Goal: Transaction & Acquisition: Purchase product/service

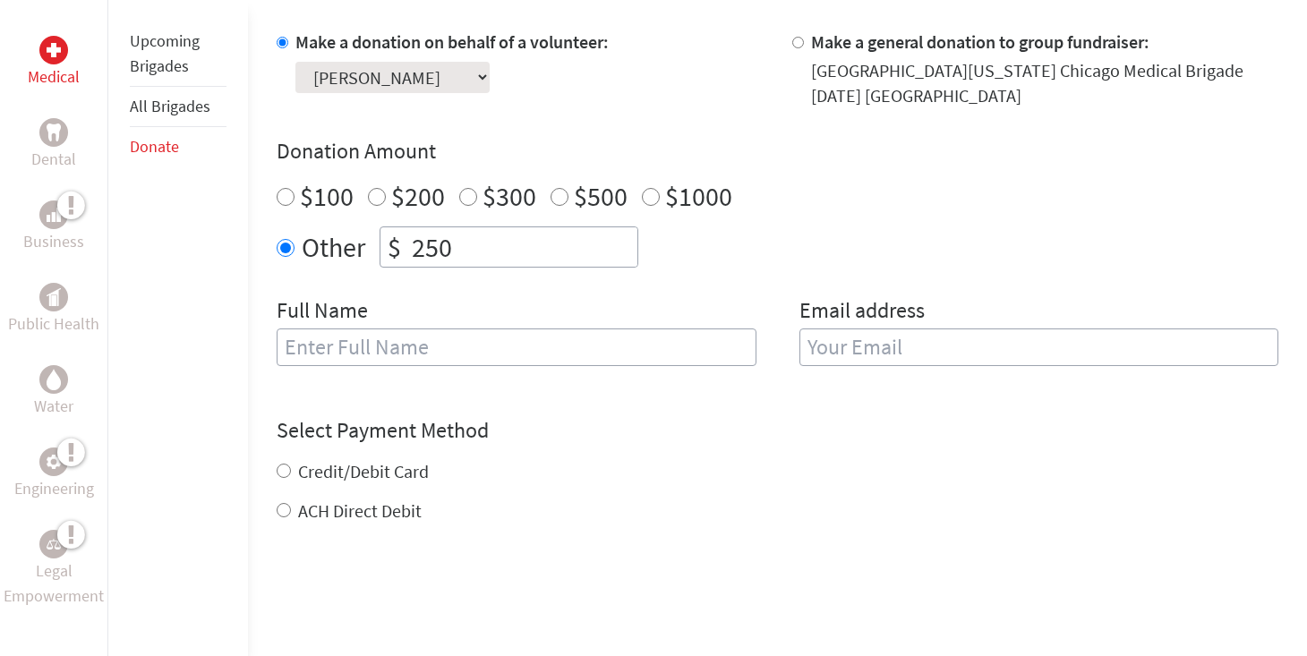
scroll to position [672, 0]
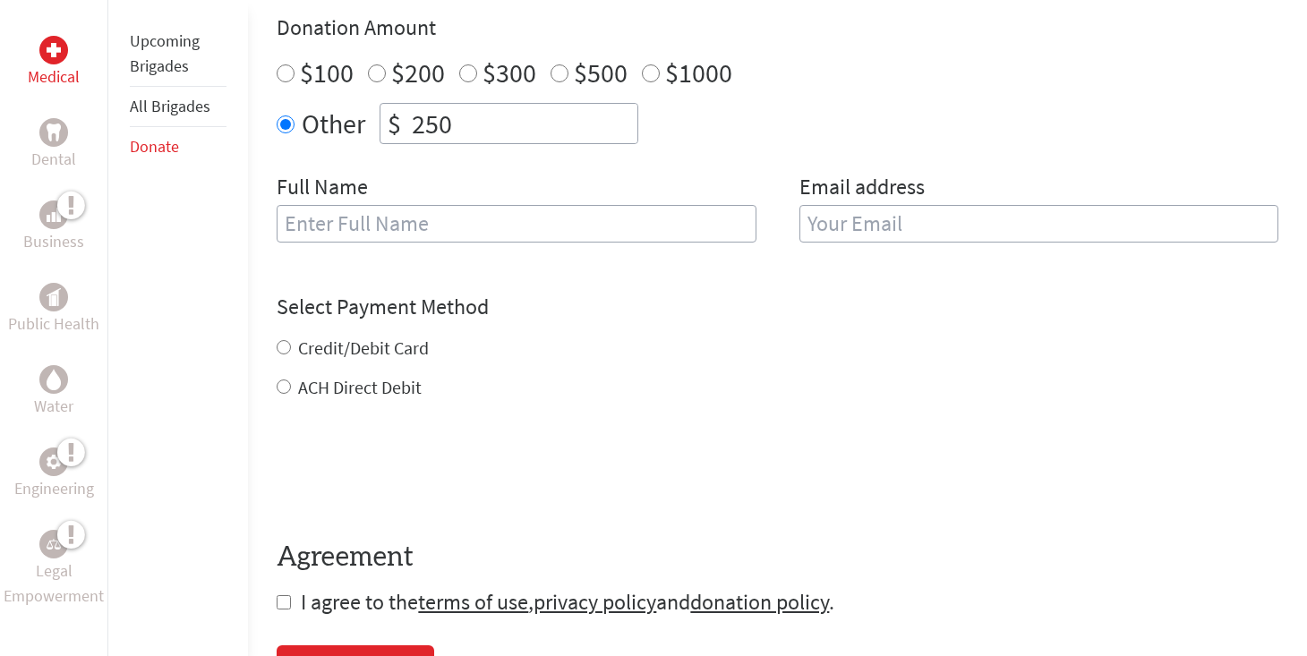
click at [284, 386] on input "ACH Direct Debit" at bounding box center [284, 387] width 14 height 14
radio input "true"
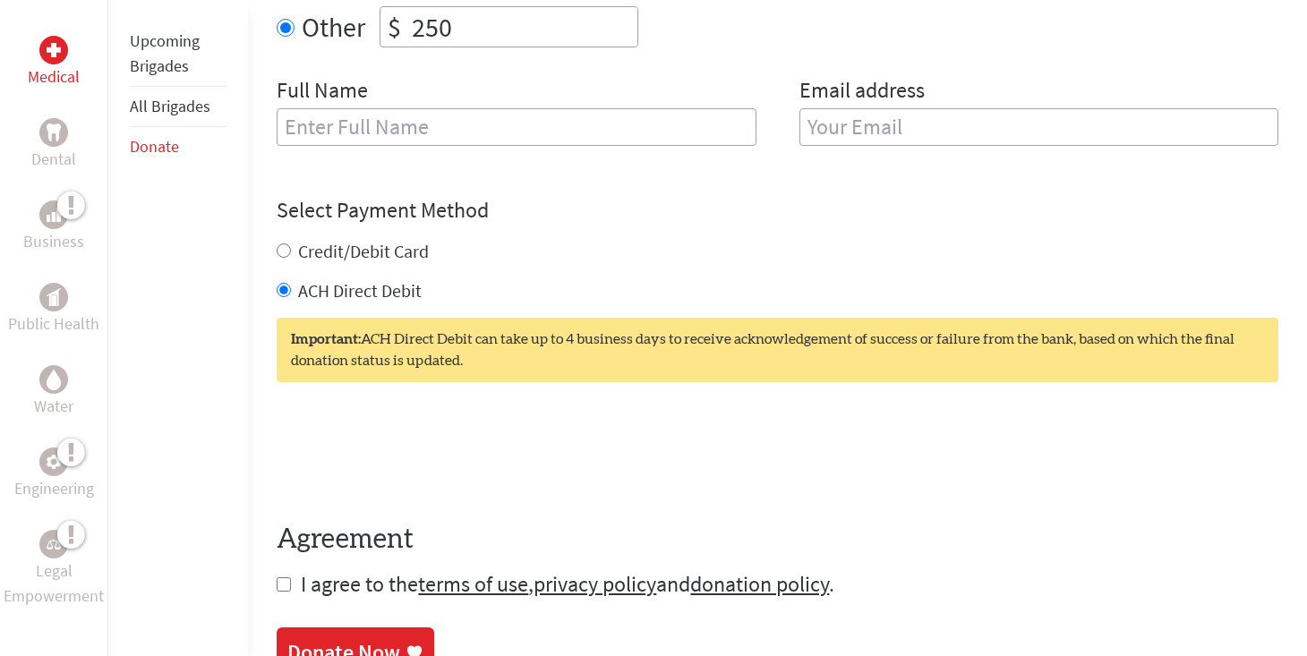
scroll to position [792, 0]
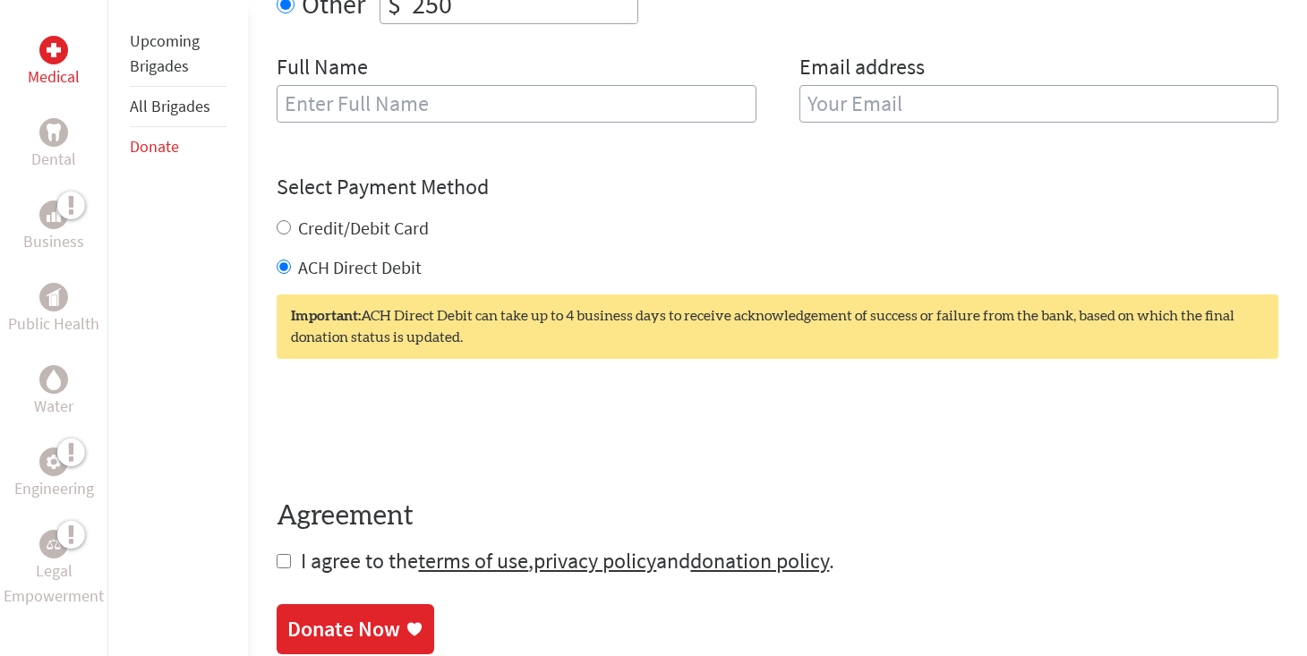
click at [277, 567] on input "checkbox" at bounding box center [284, 561] width 14 height 14
checkbox input "true"
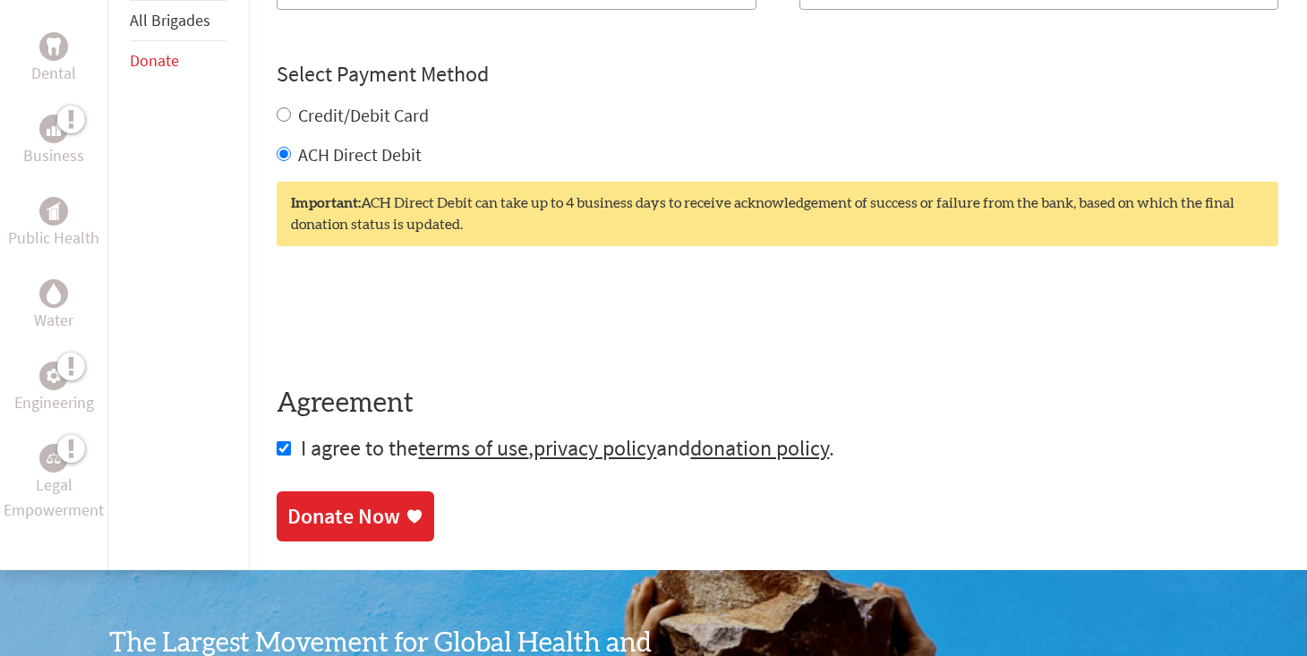
scroll to position [908, 0]
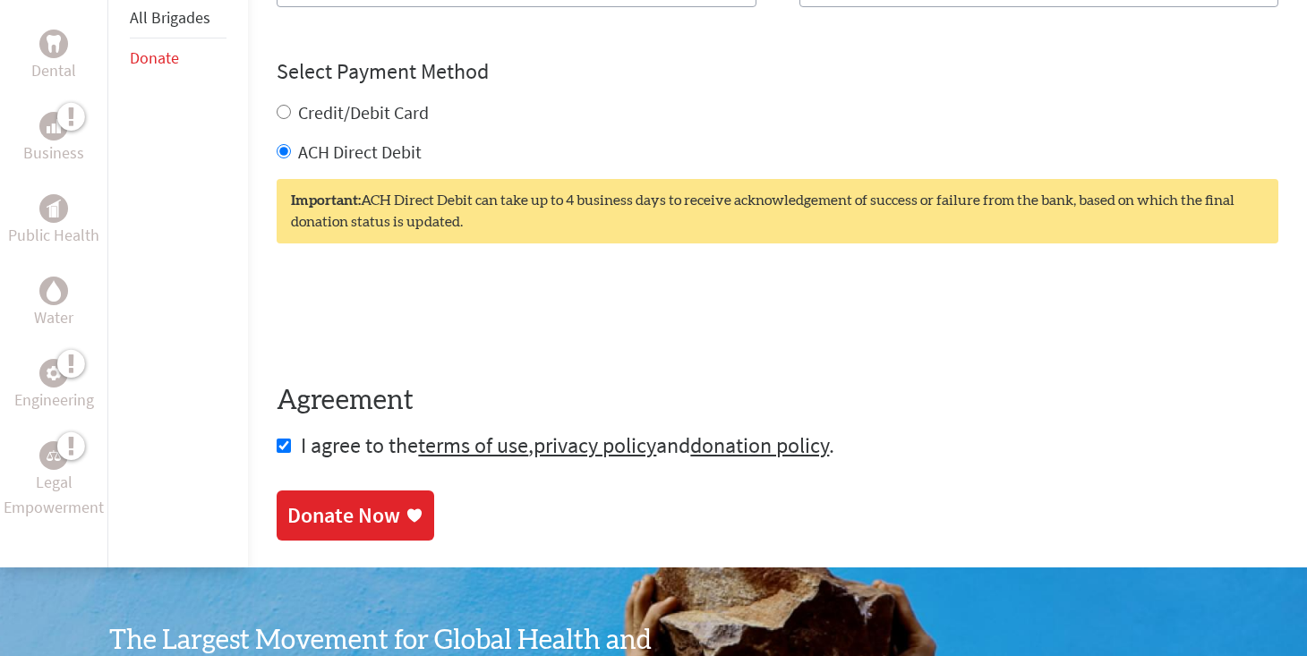
click at [358, 527] on div "Donate Now" at bounding box center [343, 515] width 113 height 29
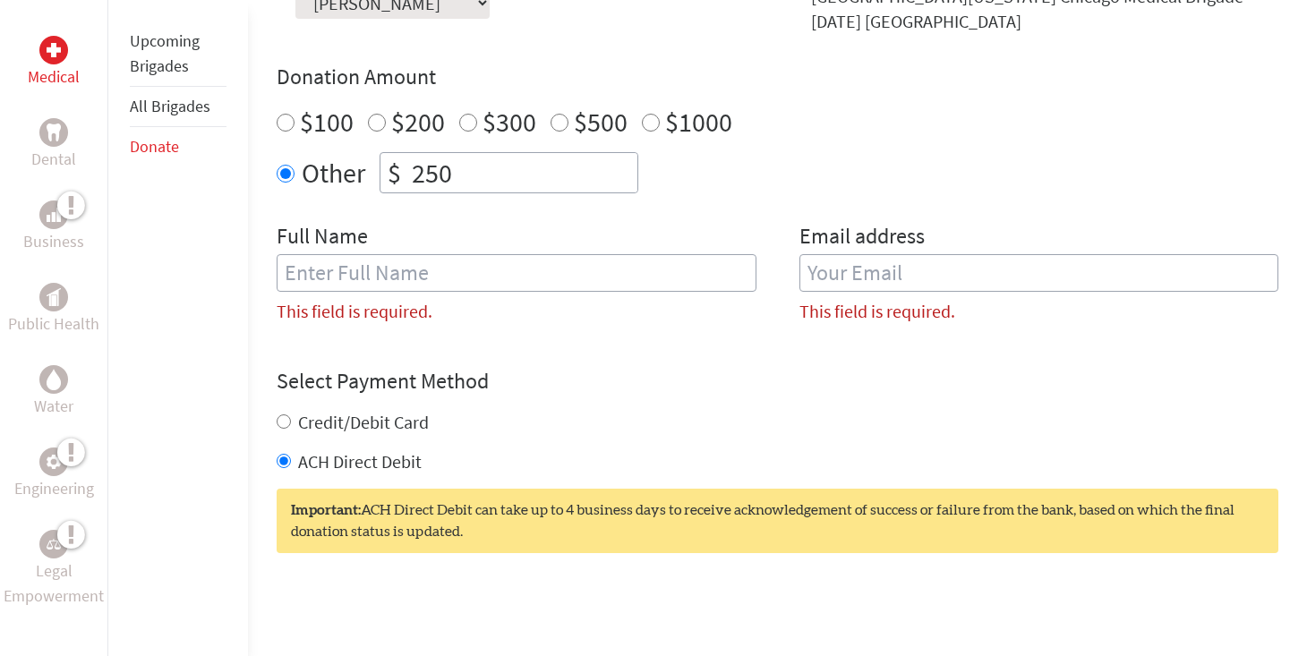
scroll to position [578, 0]
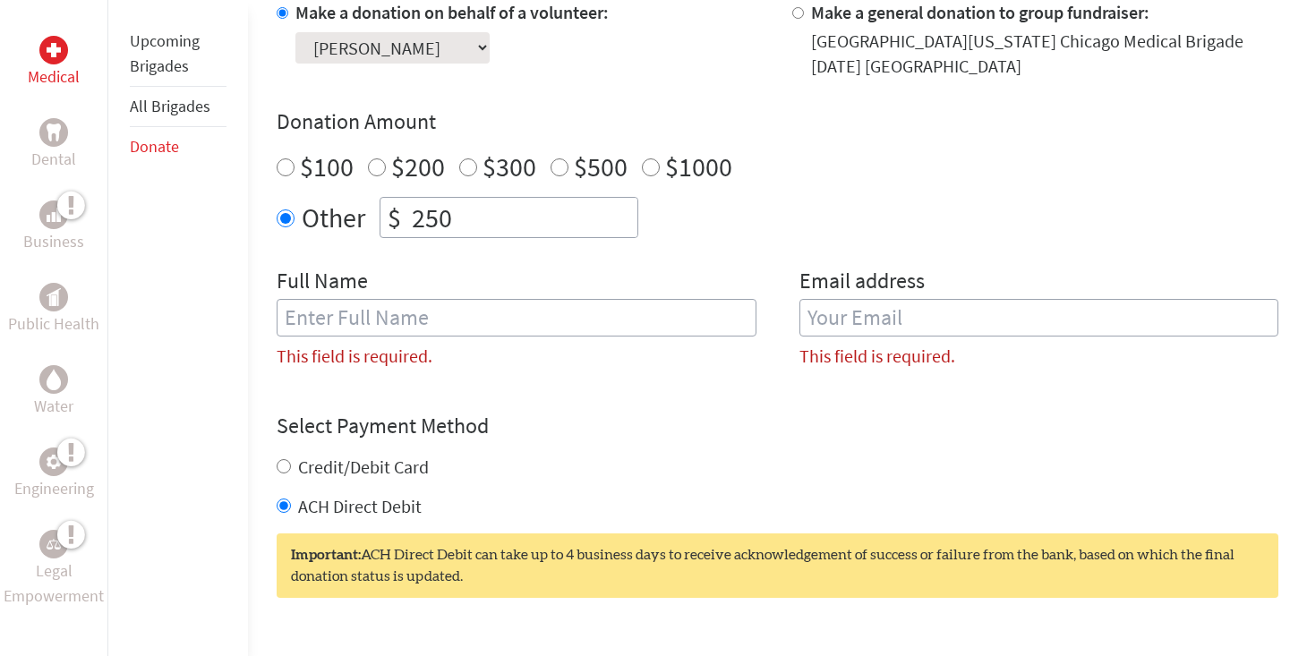
click at [557, 316] on input "text" at bounding box center [516, 318] width 479 height 38
type input "[PERSON_NAME]"
type input "[EMAIL_ADDRESS][DOMAIN_NAME]"
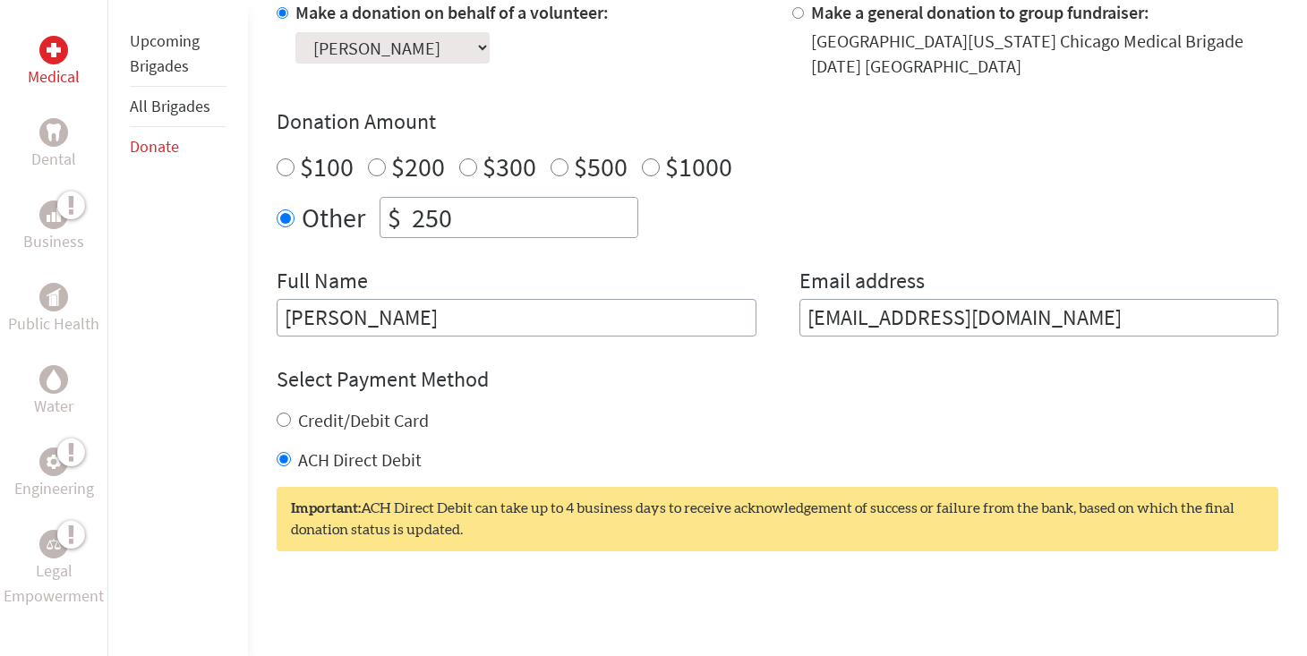
drag, startPoint x: 1013, startPoint y: 312, endPoint x: 992, endPoint y: 311, distance: 20.7
click at [992, 312] on input "[EMAIL_ADDRESS][DOMAIN_NAME]" at bounding box center [1038, 318] width 479 height 38
click at [977, 236] on div "Other $ 250" at bounding box center [778, 217] width 1002 height 41
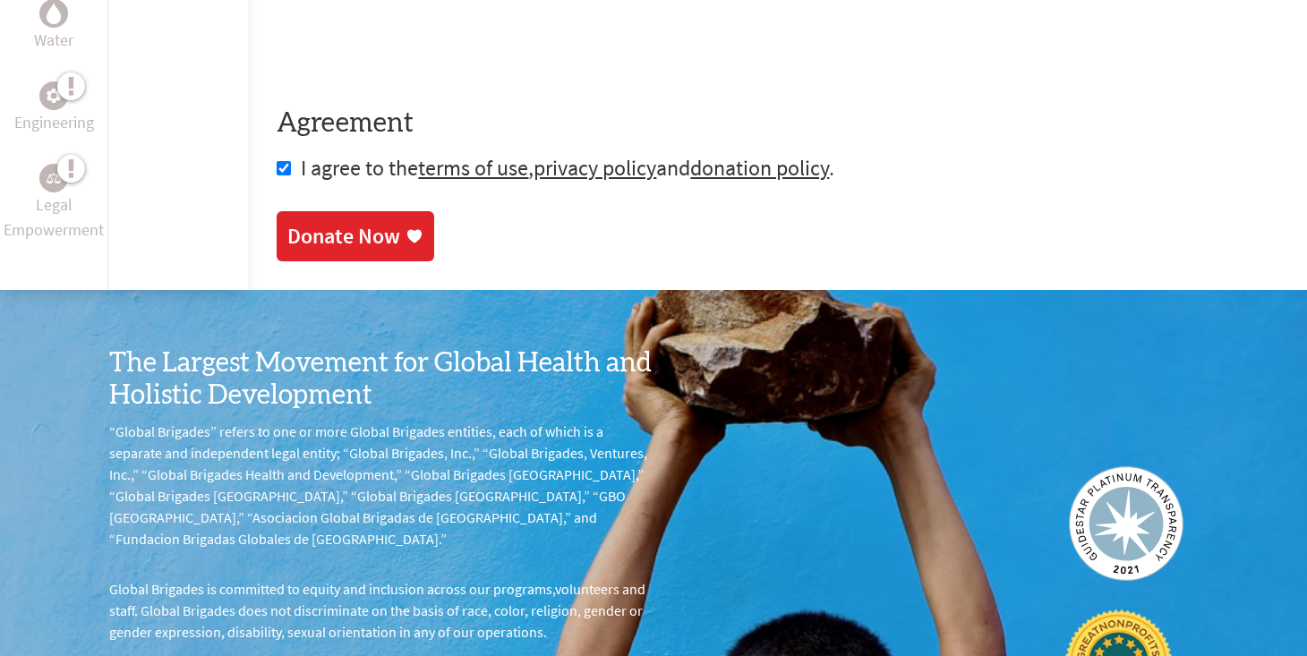
scroll to position [1210, 0]
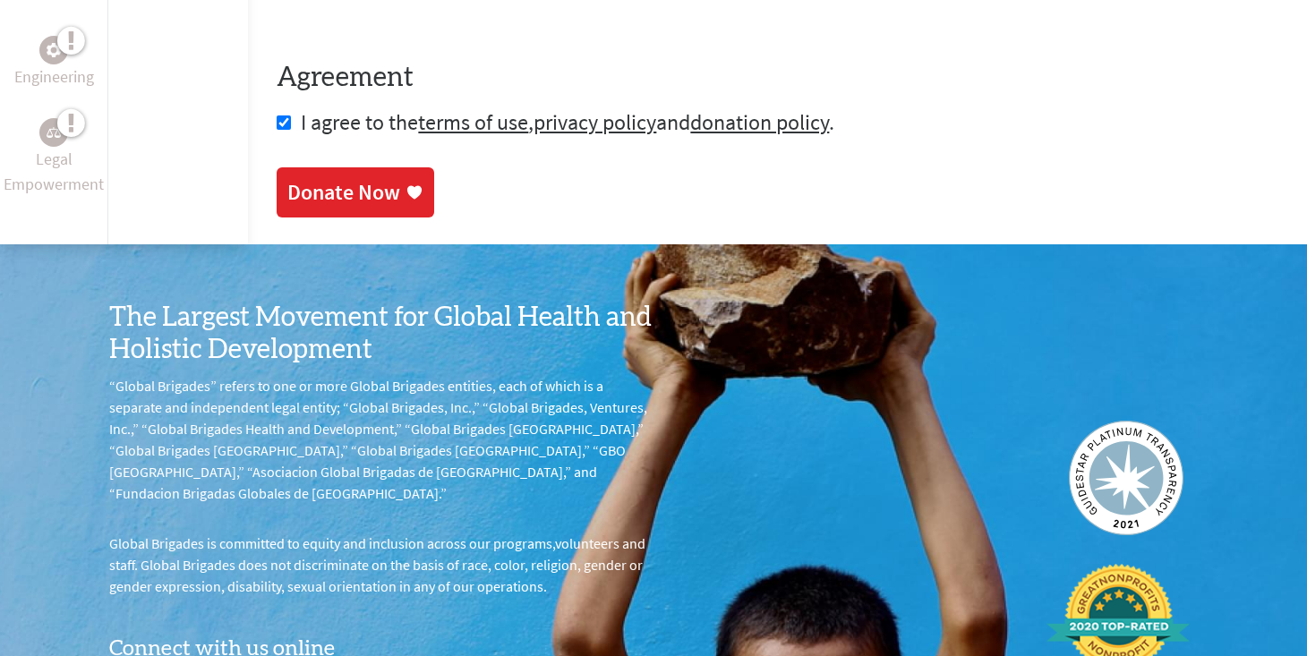
click at [369, 195] on div "Donate Now" at bounding box center [343, 192] width 113 height 29
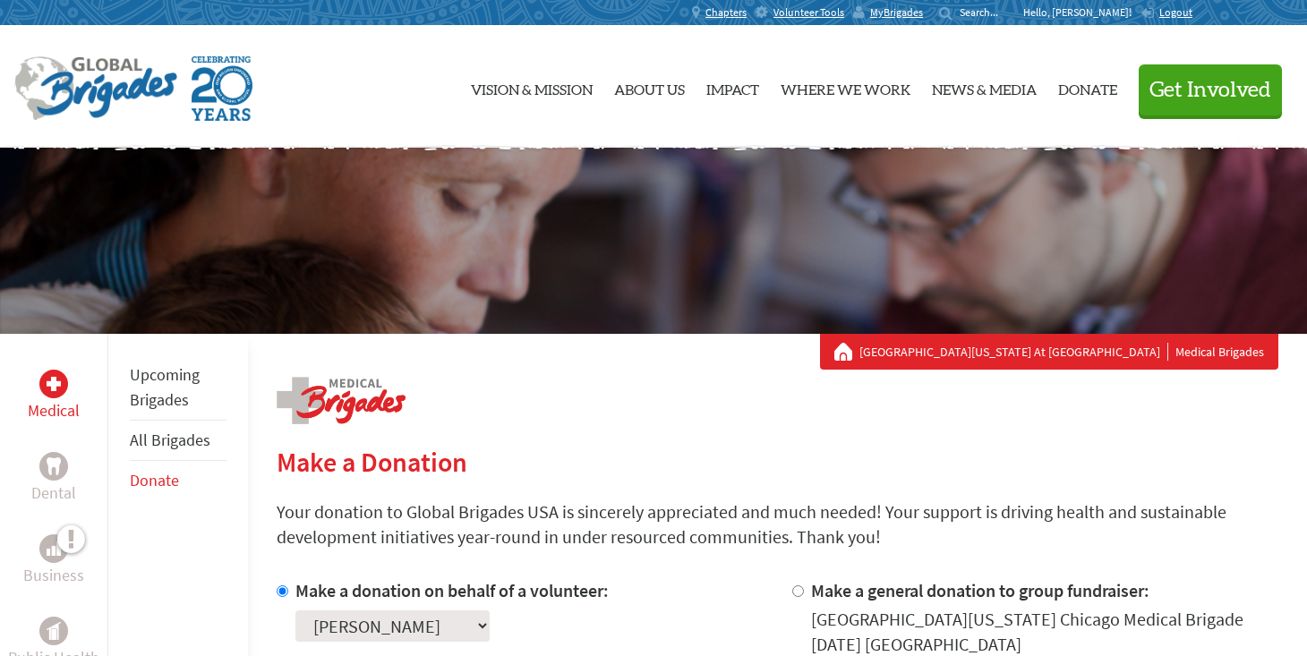
scroll to position [328, 0]
